Goal: Find specific page/section

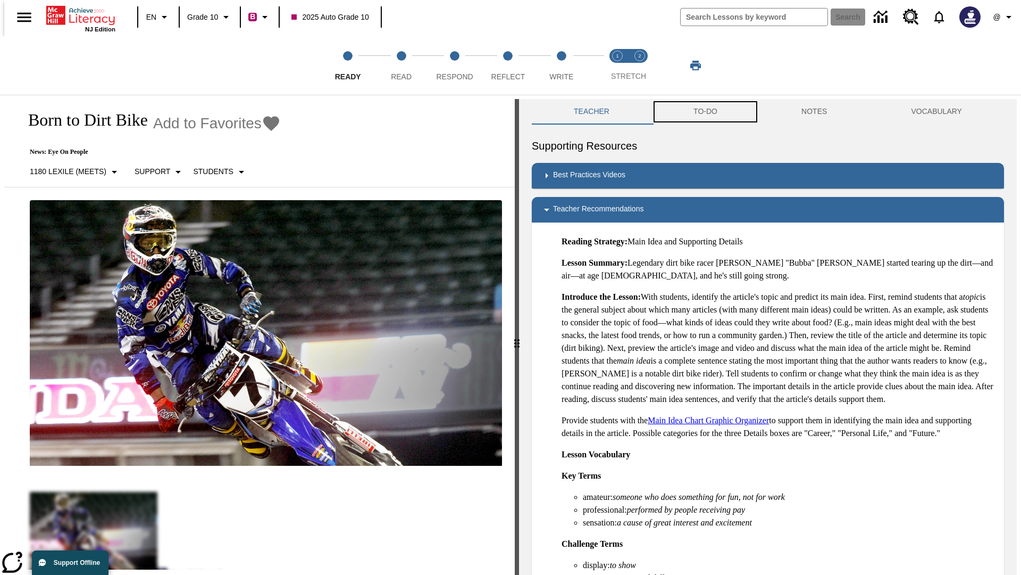
click at [705, 112] on button "TO-DO" at bounding box center [706, 112] width 108 height 26
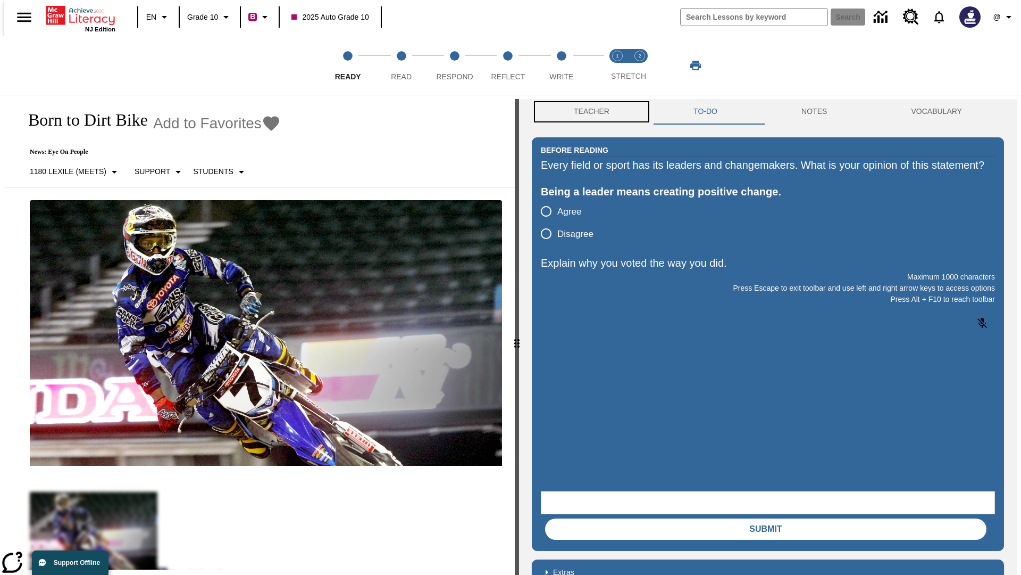
scroll to position [1, 0]
